Goal: Find specific page/section: Find specific page/section

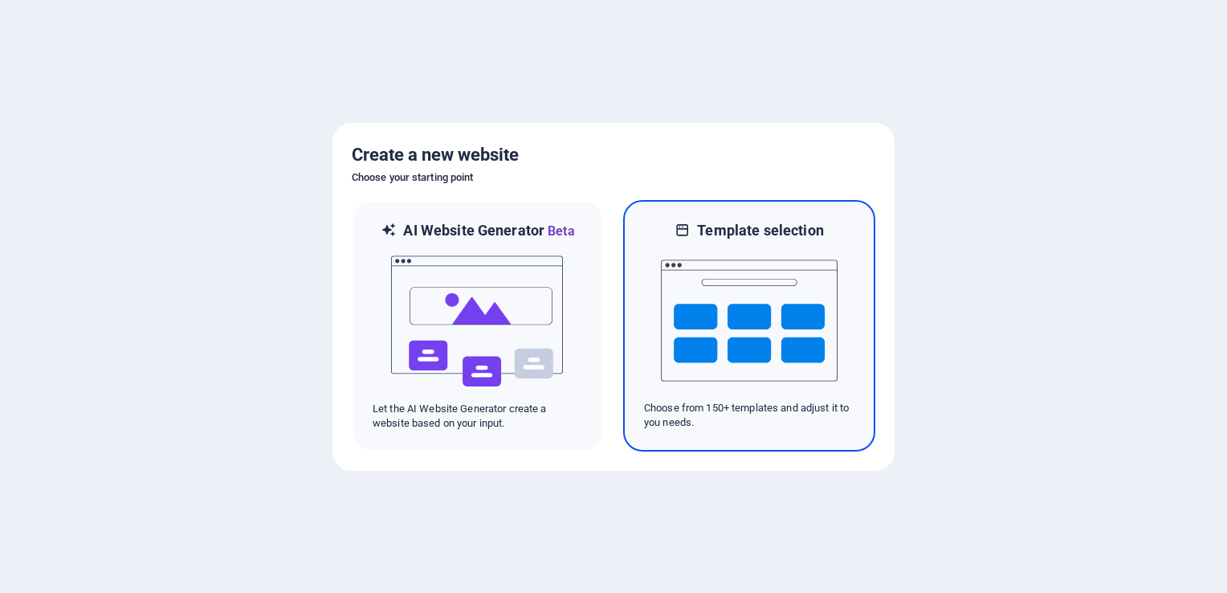
click at [760, 295] on img at bounding box center [749, 320] width 177 height 161
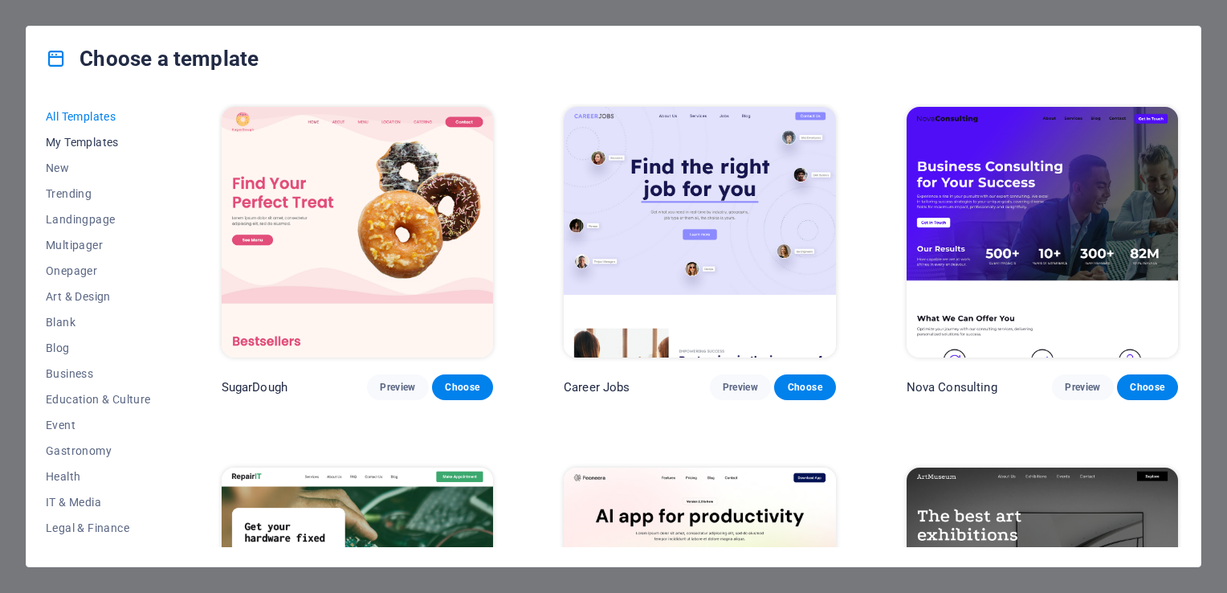
click at [71, 143] on span "My Templates" at bounding box center [98, 142] width 105 height 13
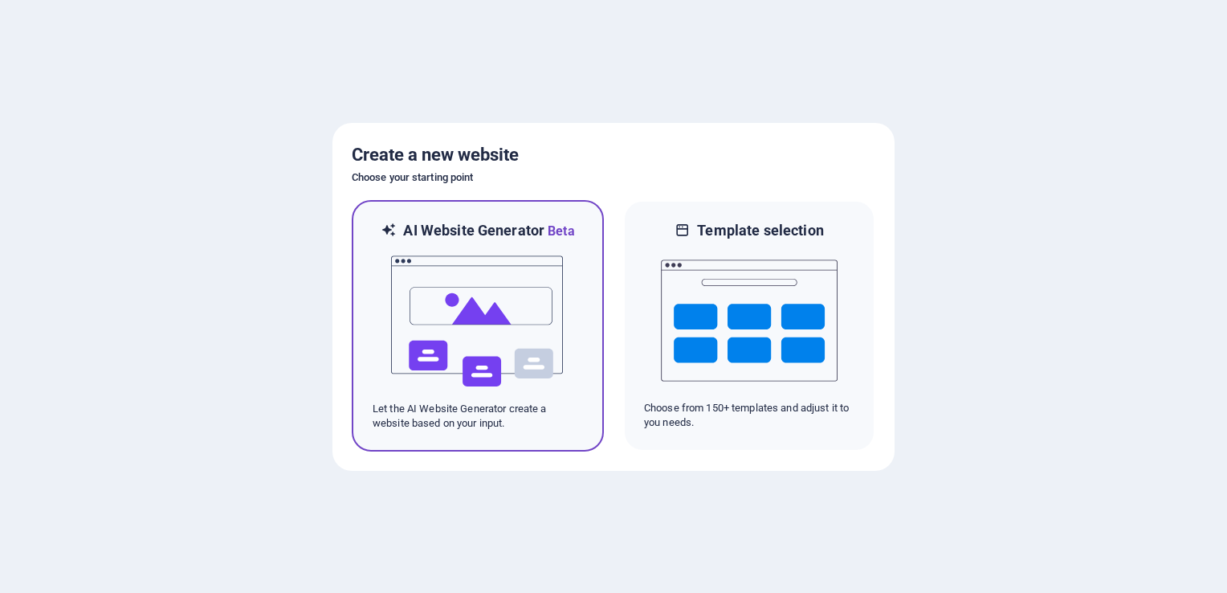
click at [537, 268] on img at bounding box center [478, 321] width 177 height 161
